Goal: Check status: Check status

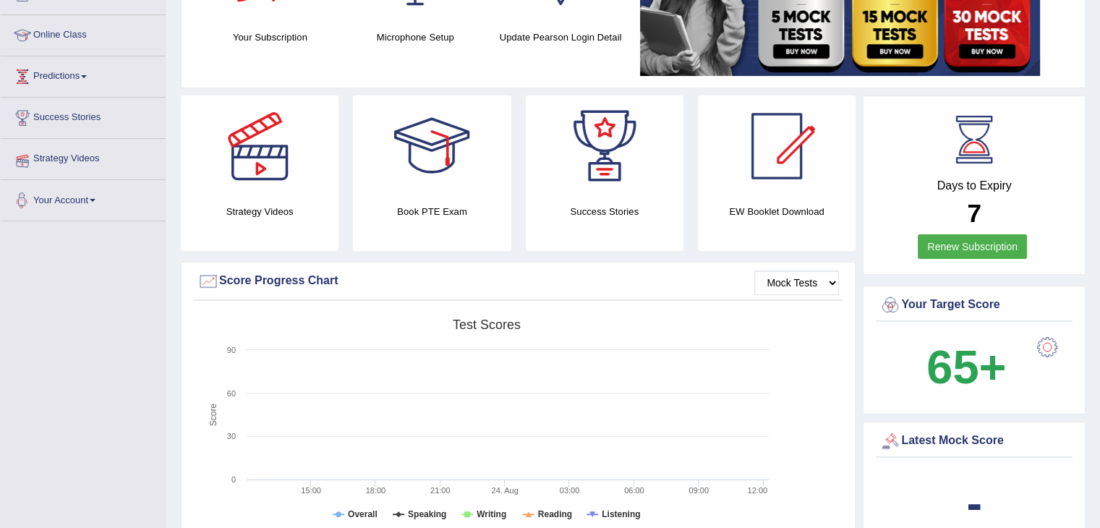
scroll to position [72, 0]
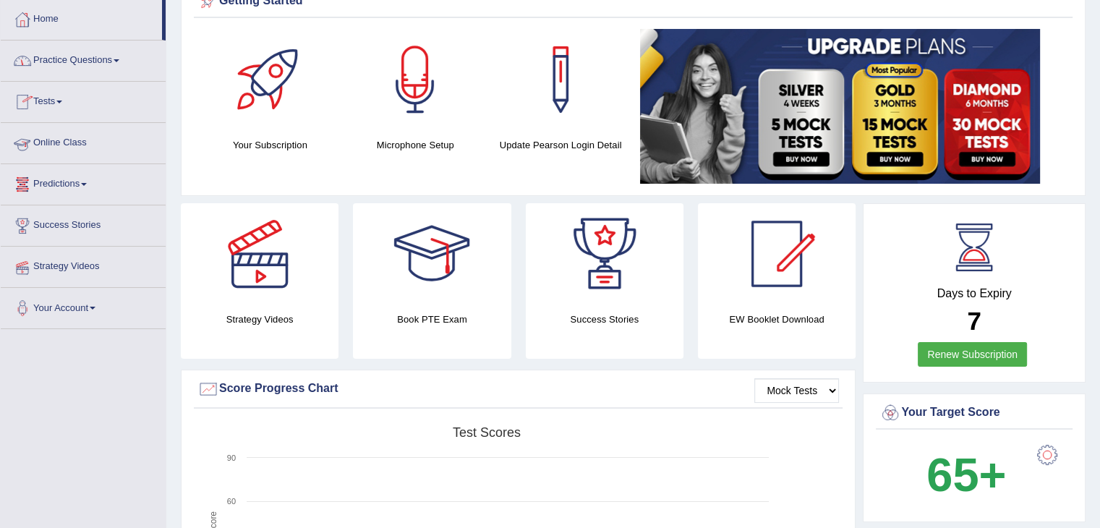
click at [35, 97] on link "Tests" at bounding box center [83, 100] width 165 height 36
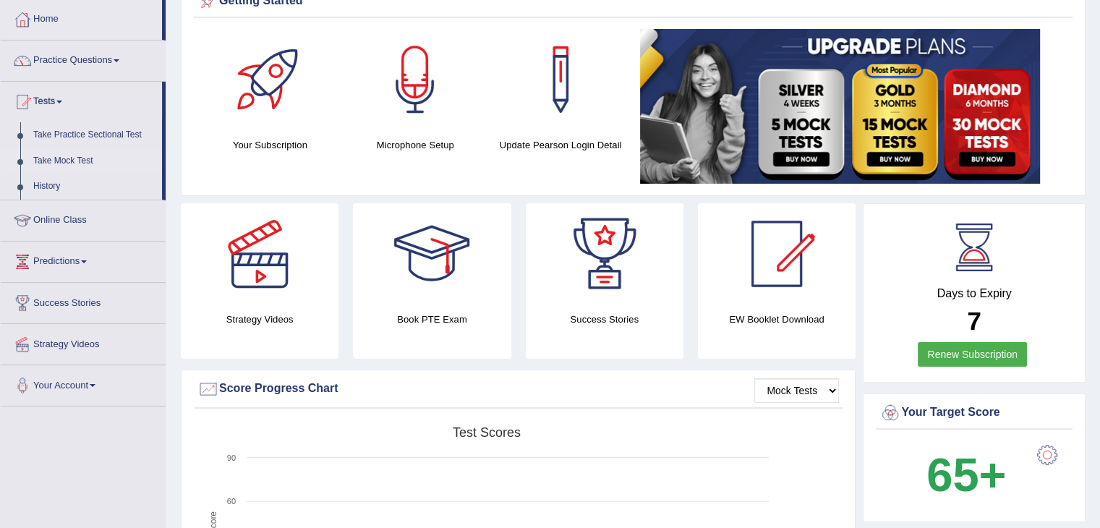
click at [58, 157] on link "Take Mock Test" at bounding box center [94, 161] width 135 height 26
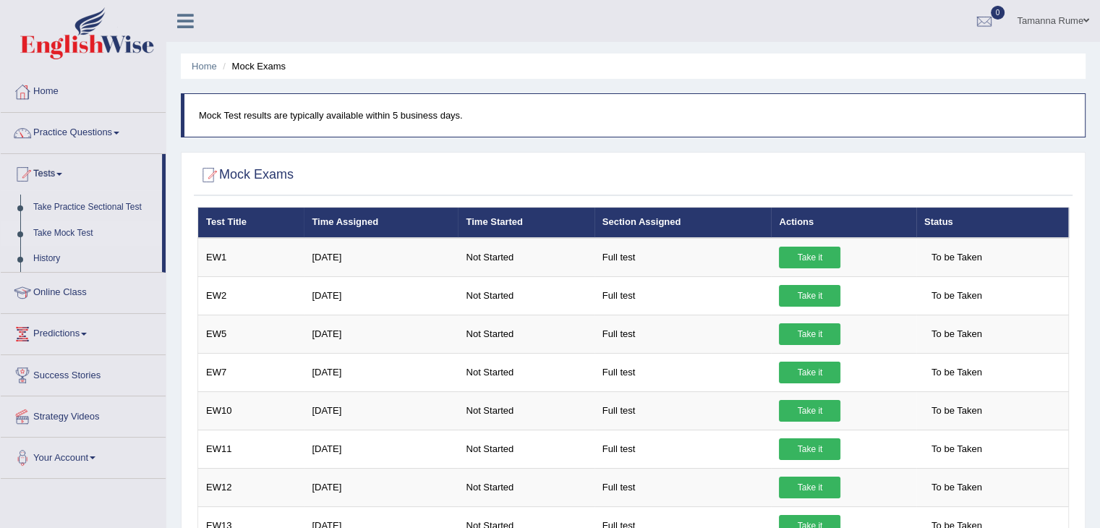
click at [40, 229] on link "Take Mock Test" at bounding box center [94, 234] width 135 height 26
click at [53, 94] on link "Home" at bounding box center [83, 90] width 165 height 36
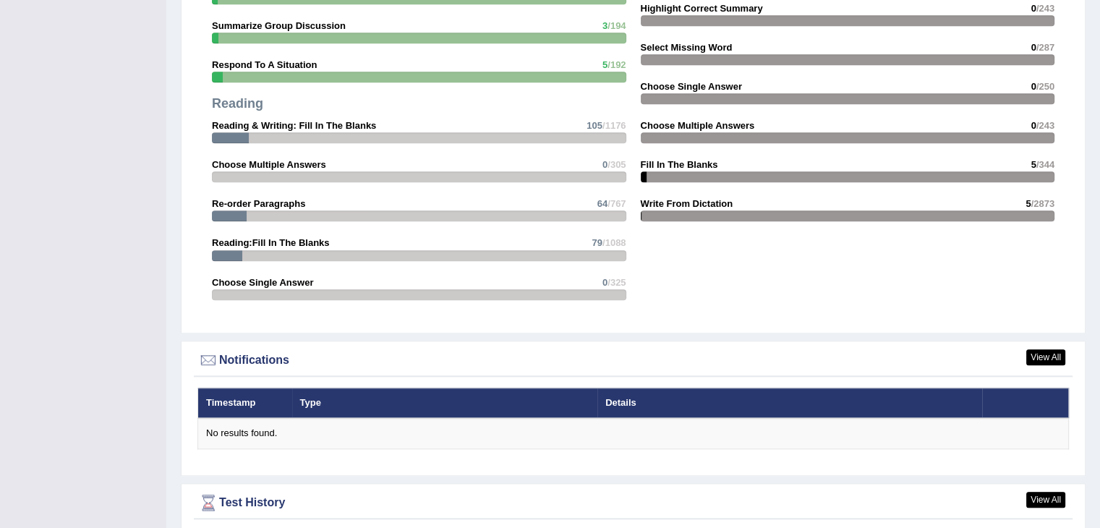
scroll to position [1558, 0]
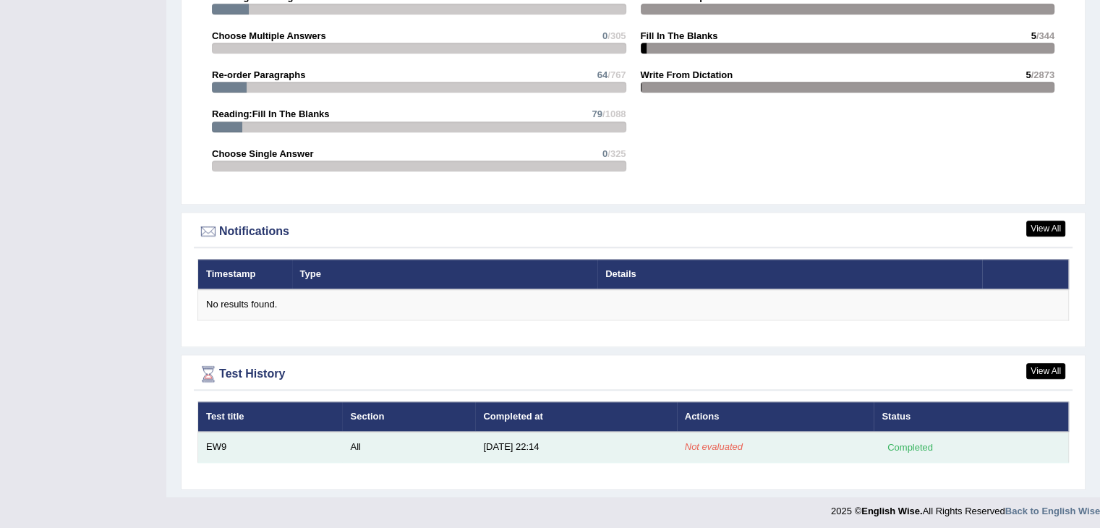
click at [558, 446] on td "8/24/25 22:14" at bounding box center [575, 447] width 201 height 30
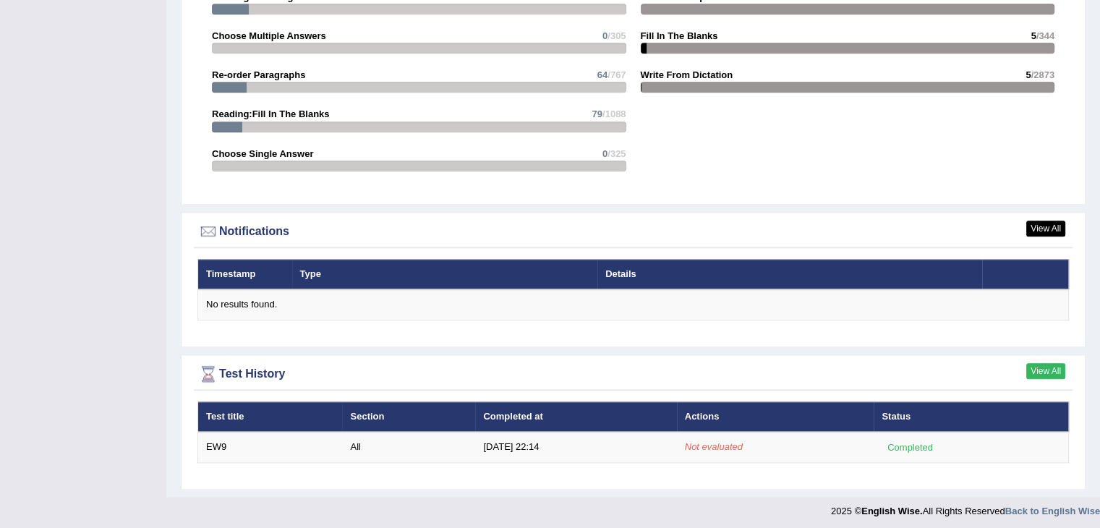
click at [1035, 364] on link "View All" at bounding box center [1045, 371] width 39 height 16
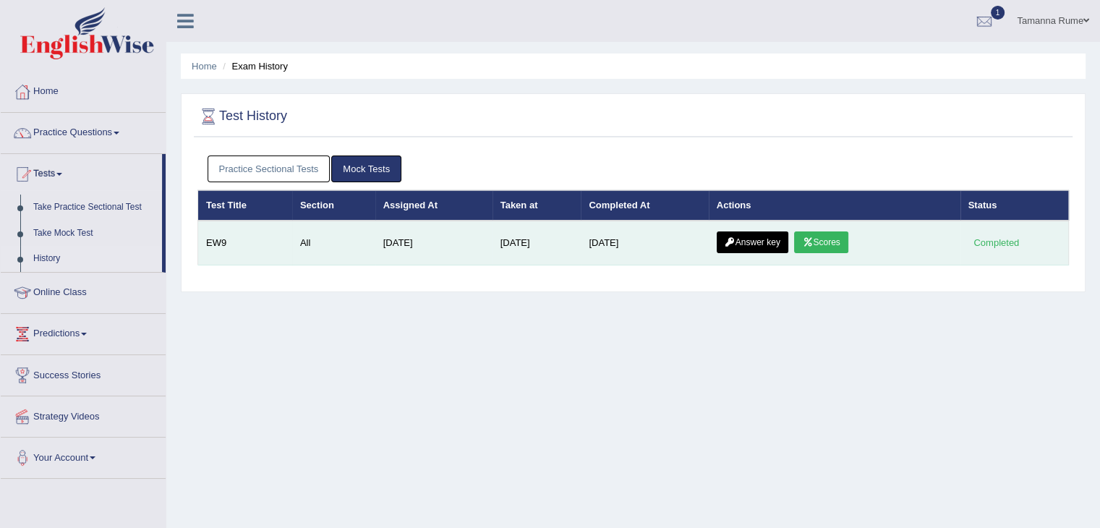
click at [828, 238] on link "Scores" at bounding box center [821, 242] width 54 height 22
